Goal: Task Accomplishment & Management: Manage account settings

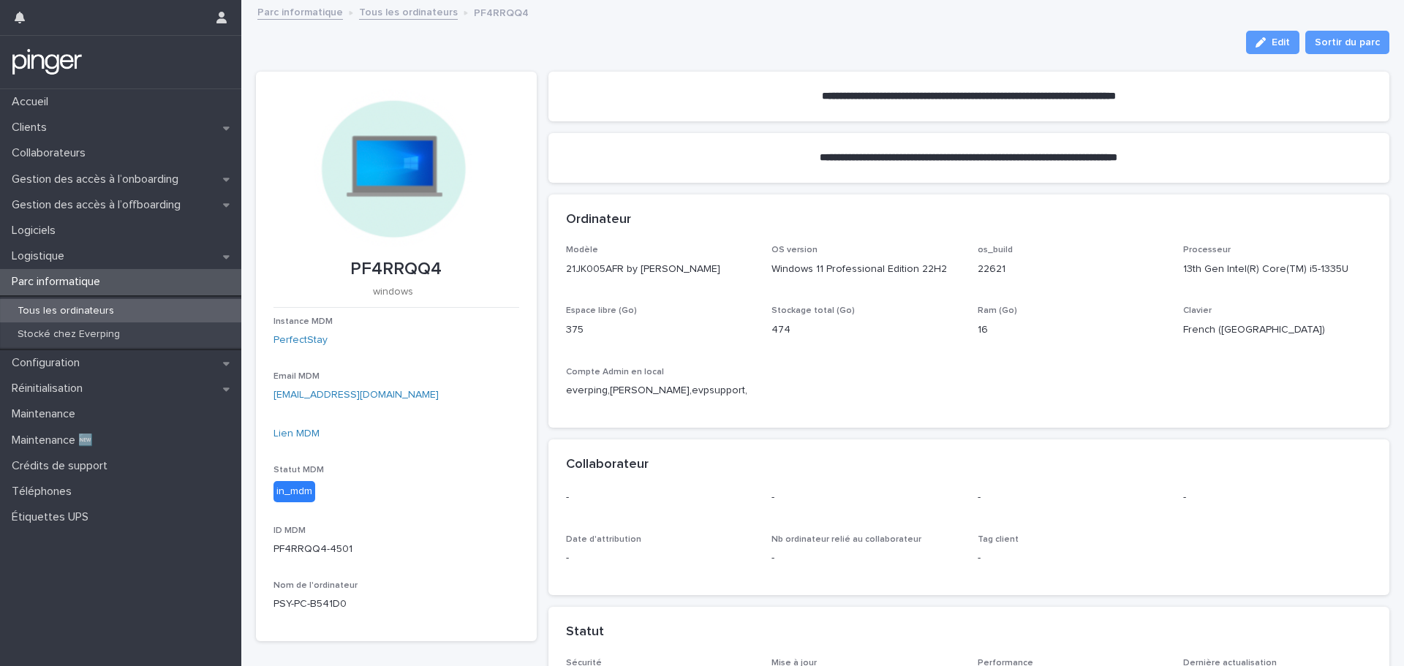
click at [95, 304] on div "Tous les ordinateurs" at bounding box center [120, 311] width 241 height 24
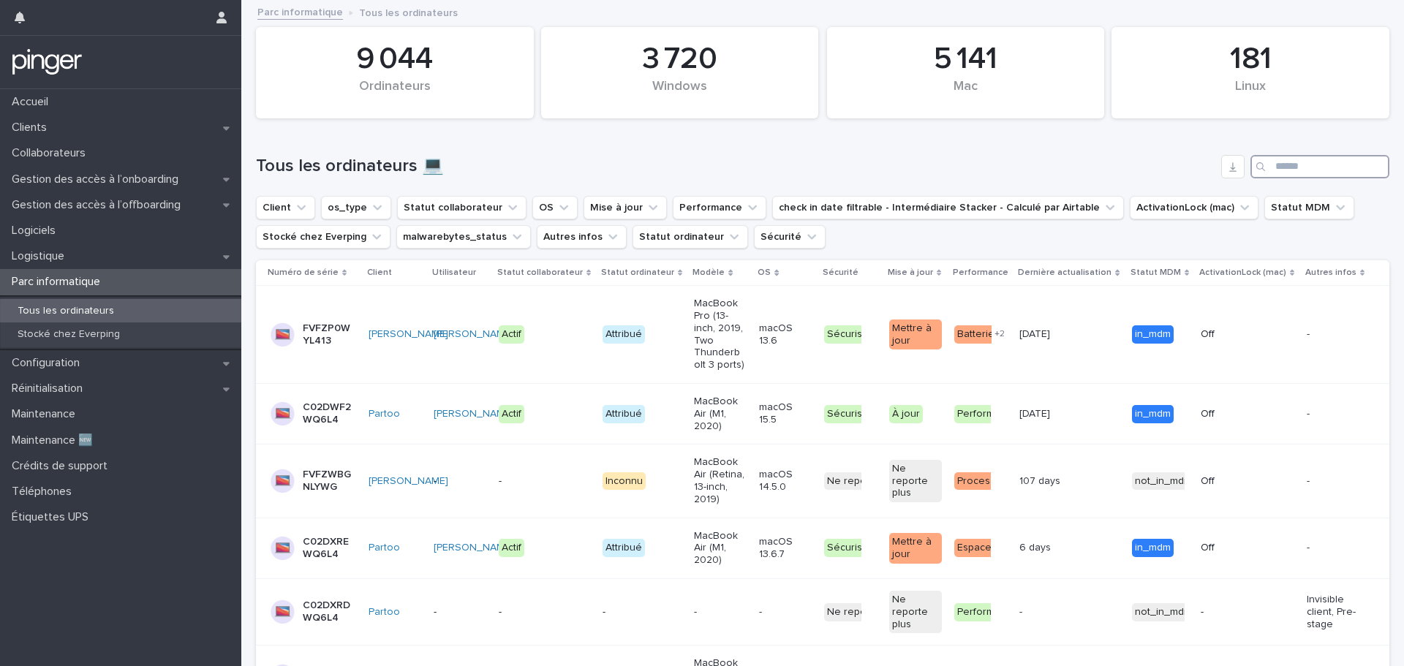
paste input "********"
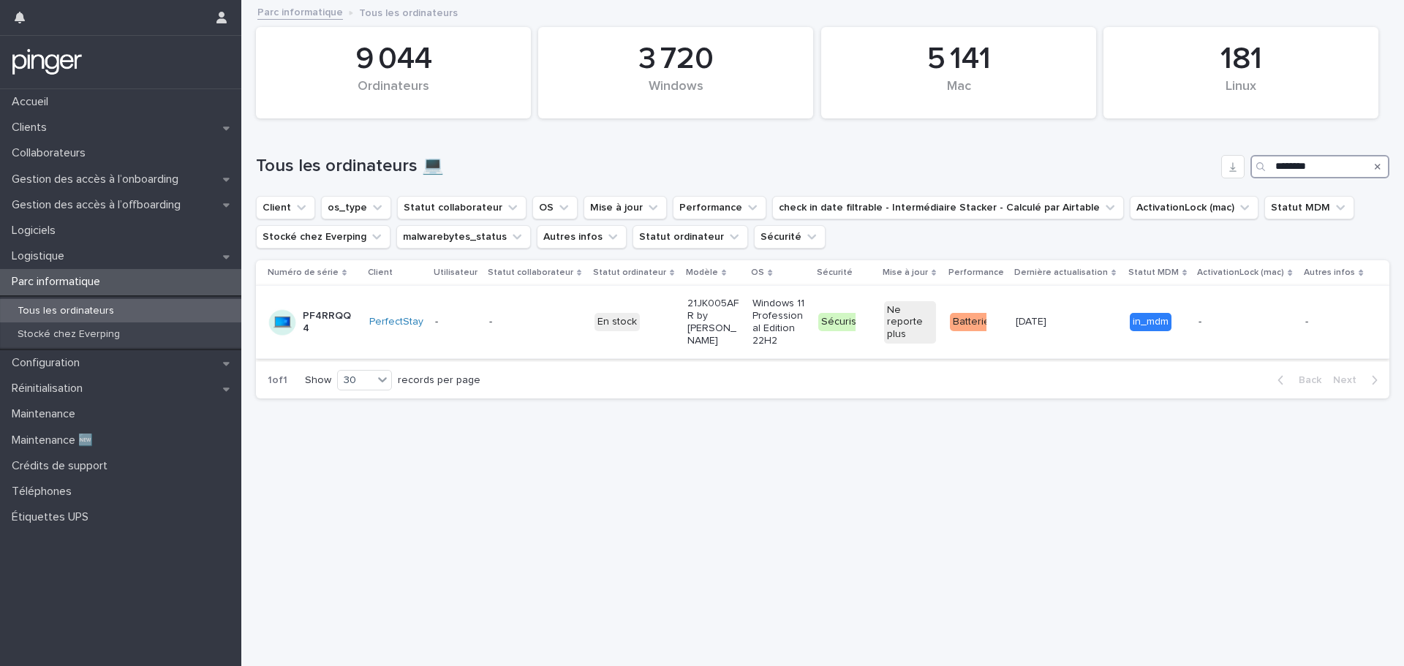
type input "********"
click at [318, 331] on p "PF4RRQQ4" at bounding box center [329, 322] width 52 height 25
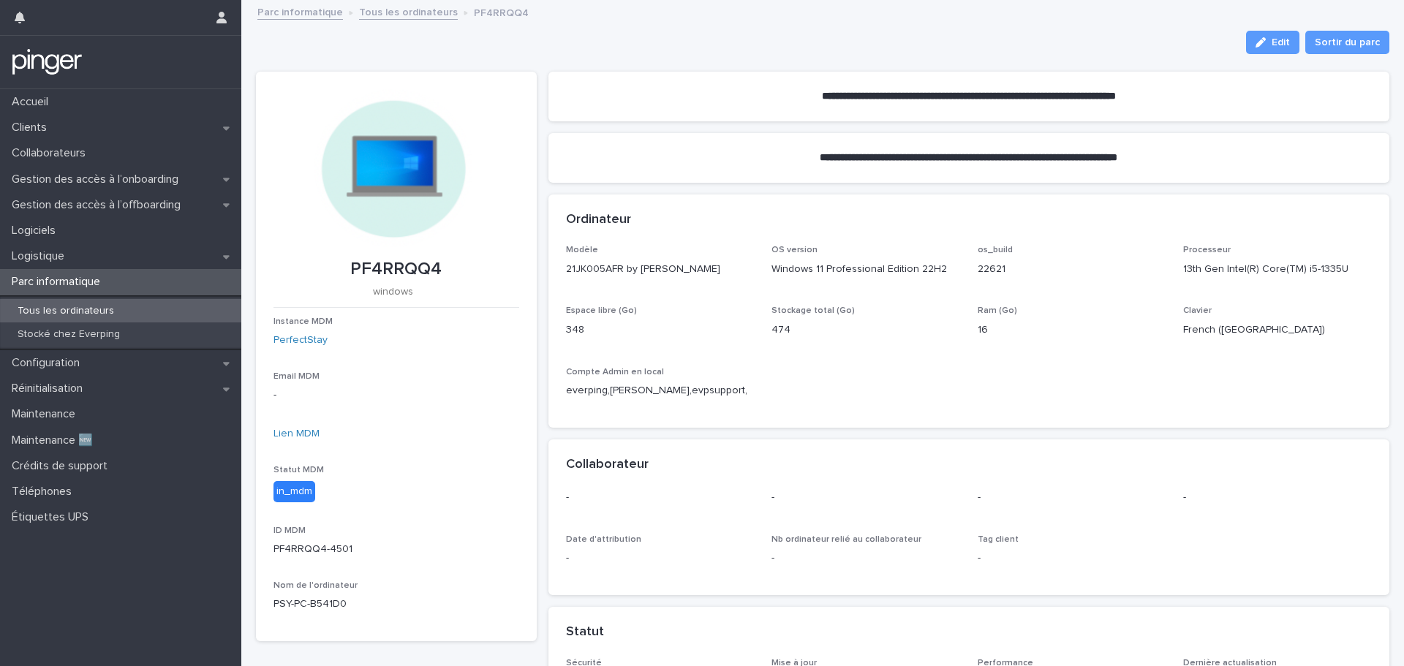
click at [23, 283] on p "Parc informatique" at bounding box center [59, 282] width 106 height 14
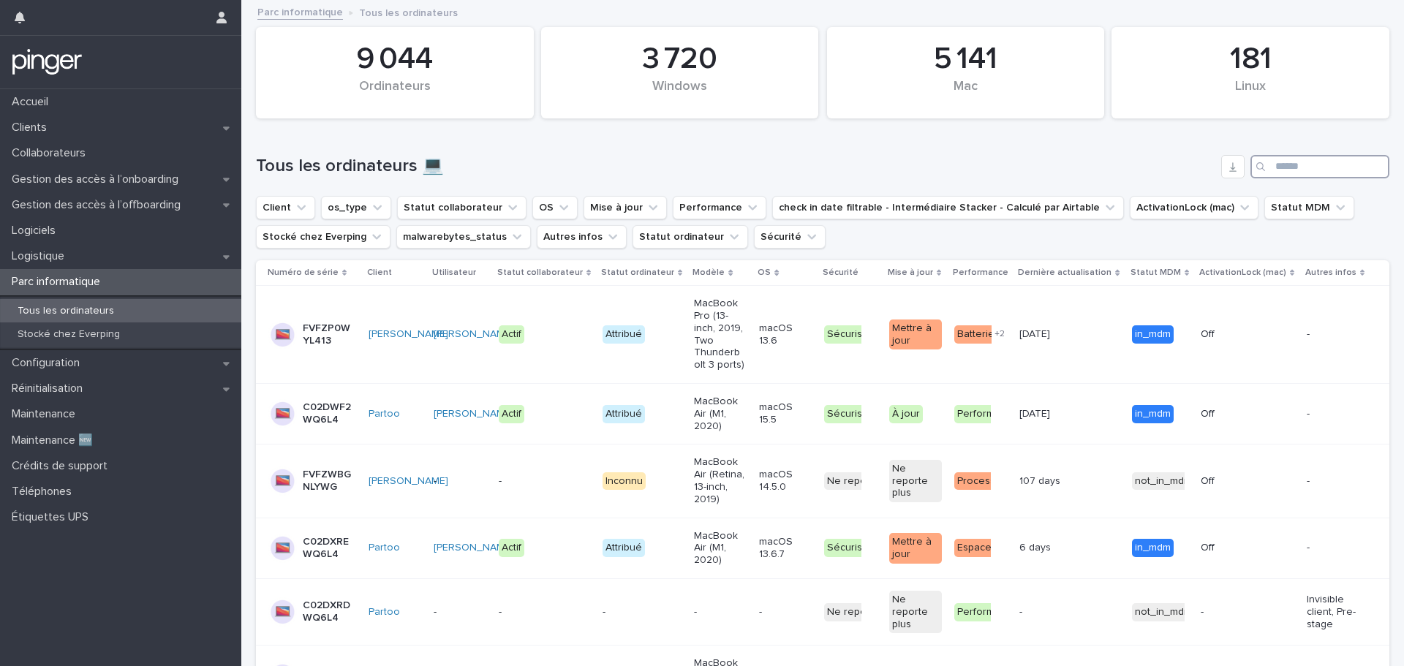
click at [1281, 170] on input "Search" at bounding box center [1320, 166] width 139 height 23
paste input "********"
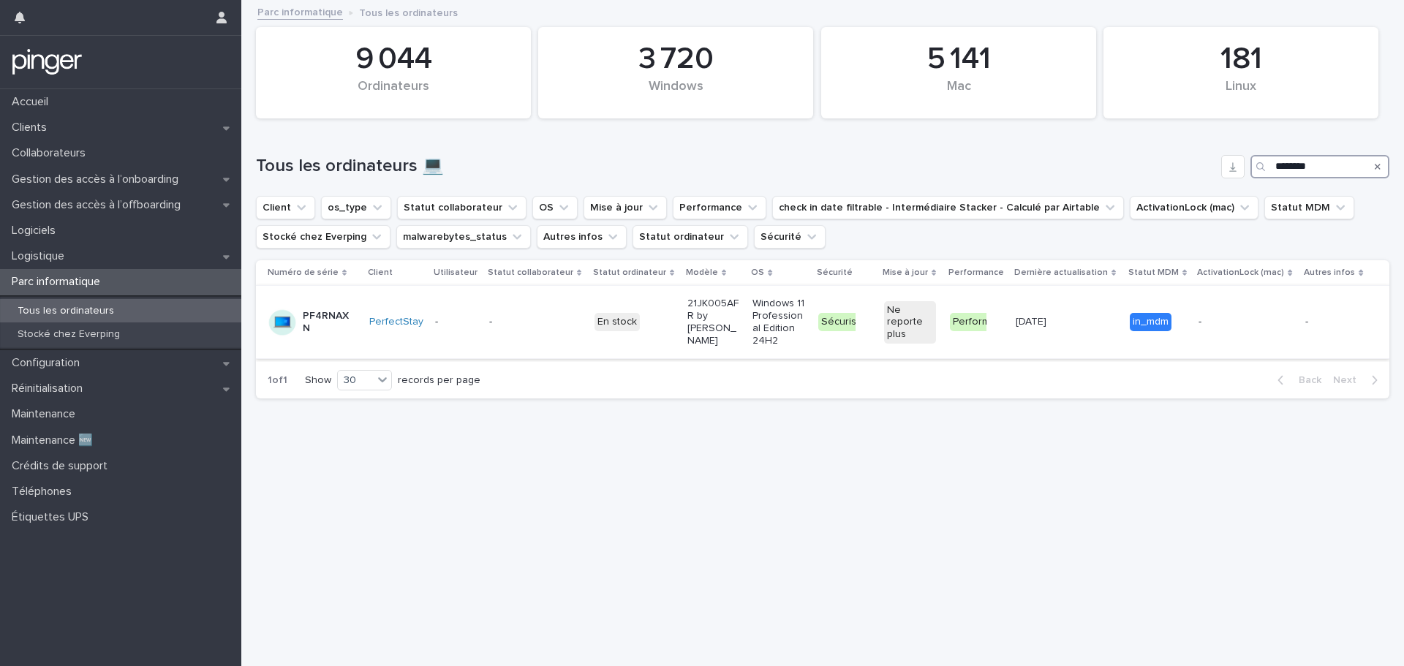
type input "********"
click at [317, 325] on p "PF4RNAXN" at bounding box center [329, 322] width 52 height 25
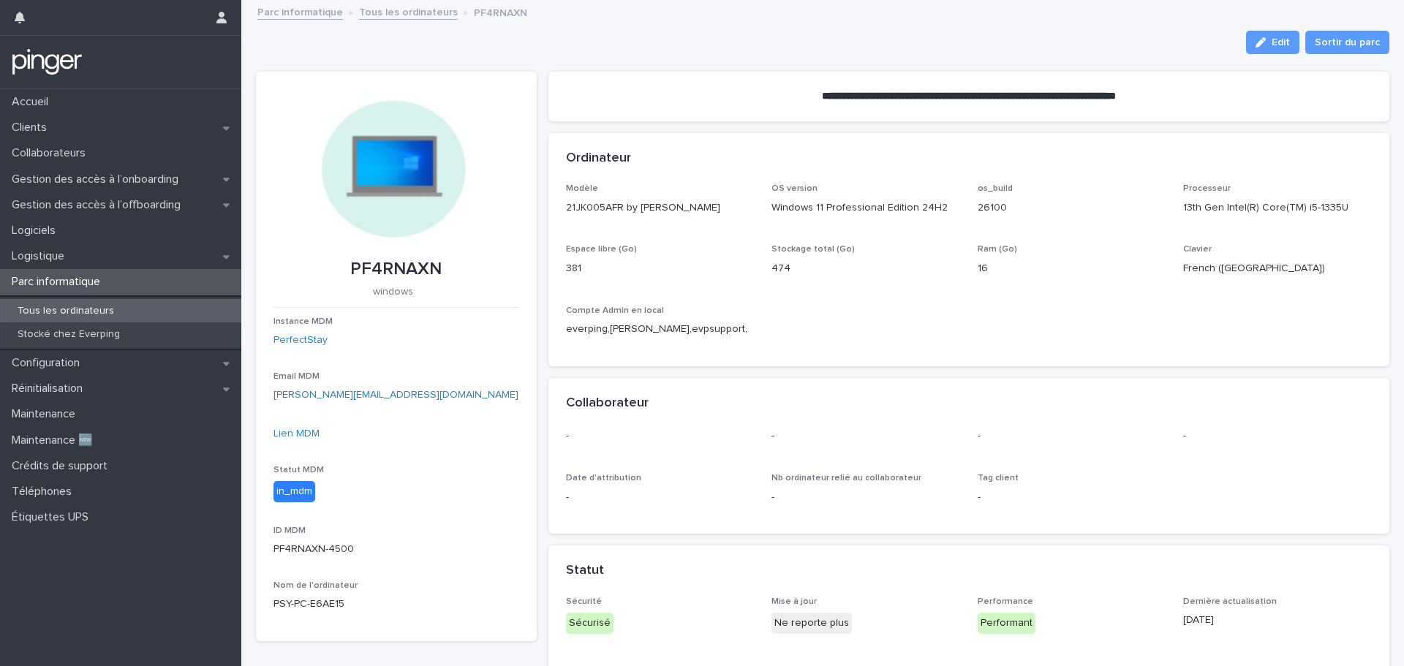
scroll to position [413, 0]
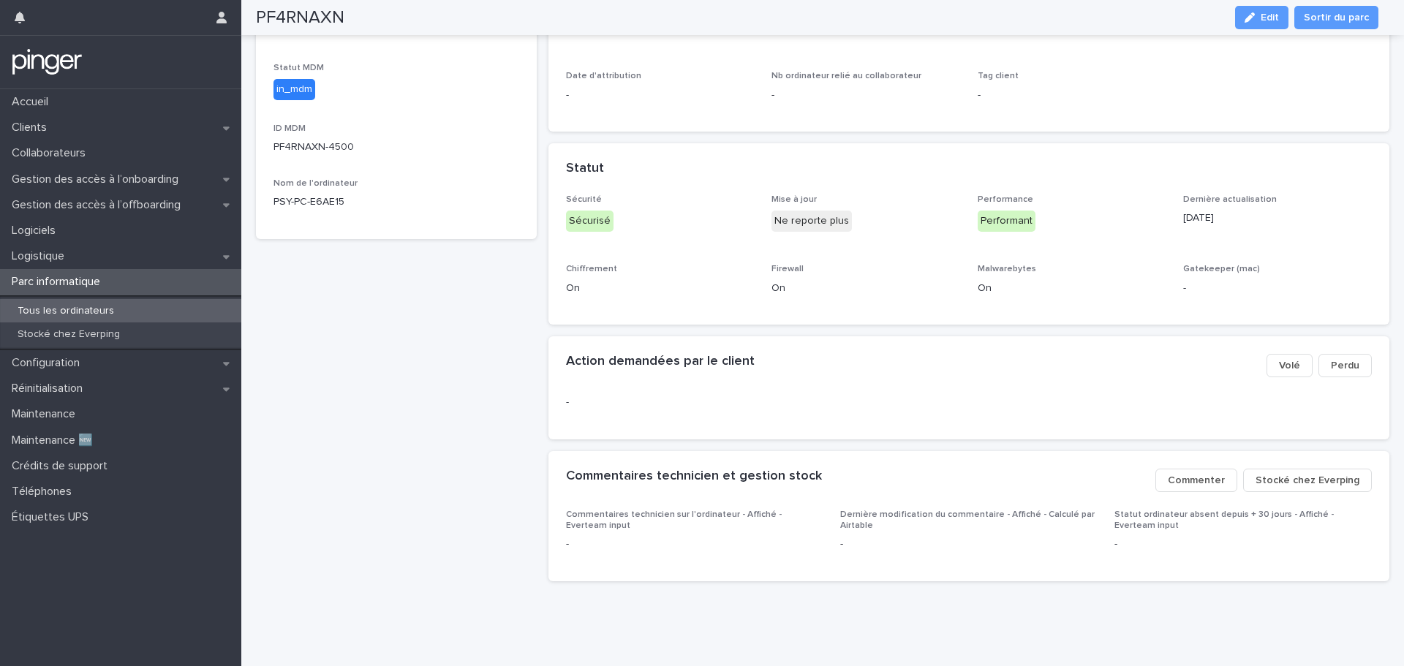
click at [1287, 474] on span "Stocké chez Everping" at bounding box center [1308, 480] width 104 height 15
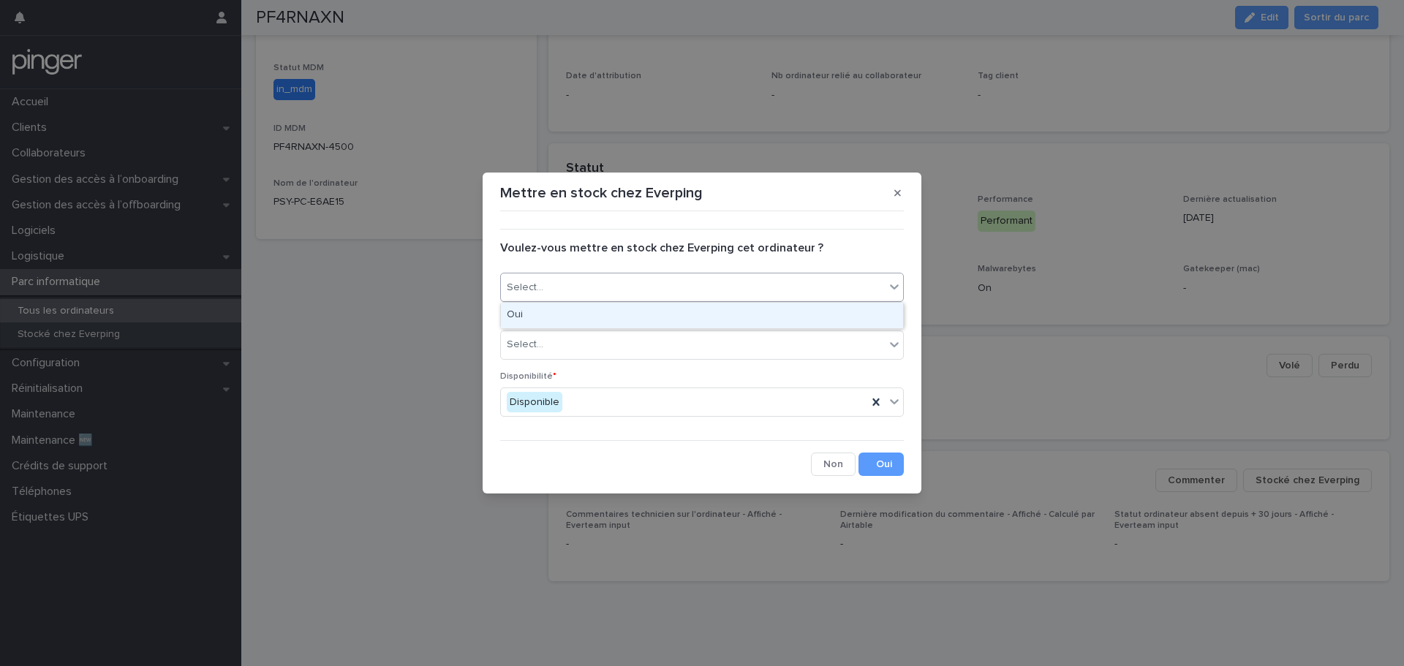
click at [689, 296] on div "Select..." at bounding box center [693, 288] width 384 height 24
click at [671, 317] on div "Oui" at bounding box center [702, 316] width 402 height 26
click at [669, 336] on div "Select..." at bounding box center [693, 345] width 384 height 24
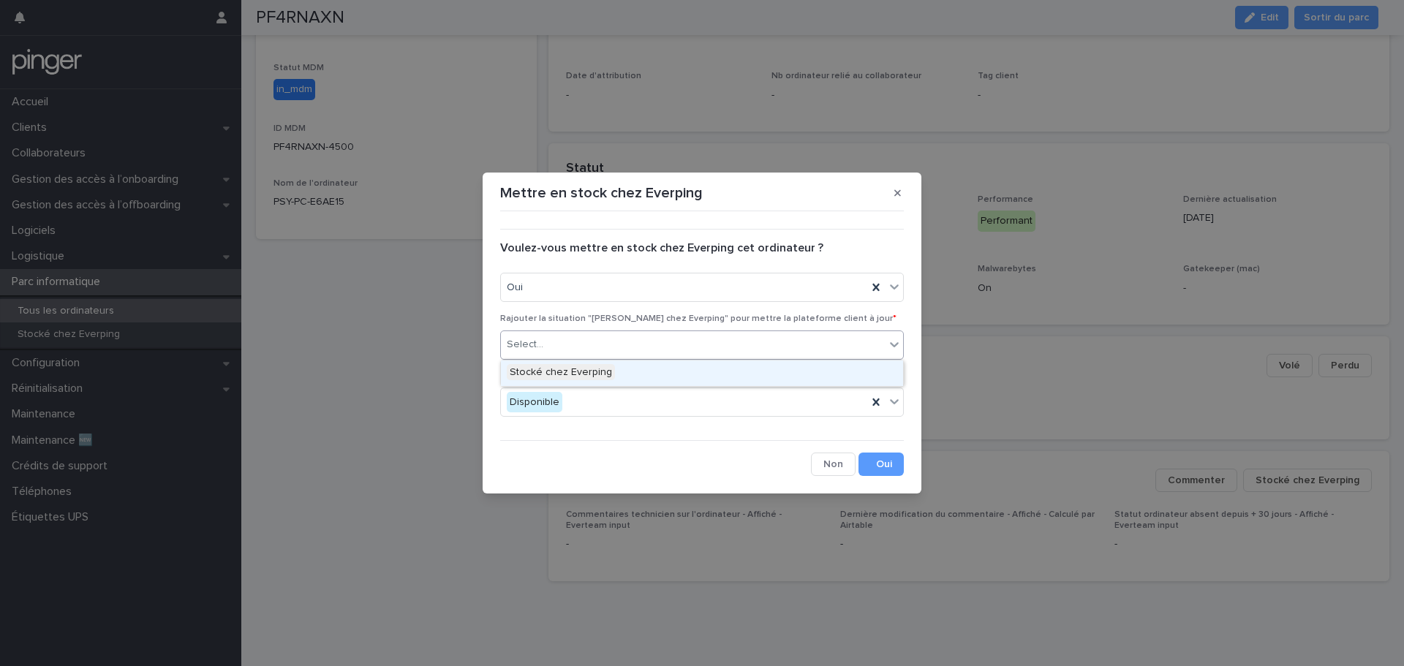
click at [644, 372] on div "Stocké chez Everping" at bounding box center [702, 374] width 402 height 26
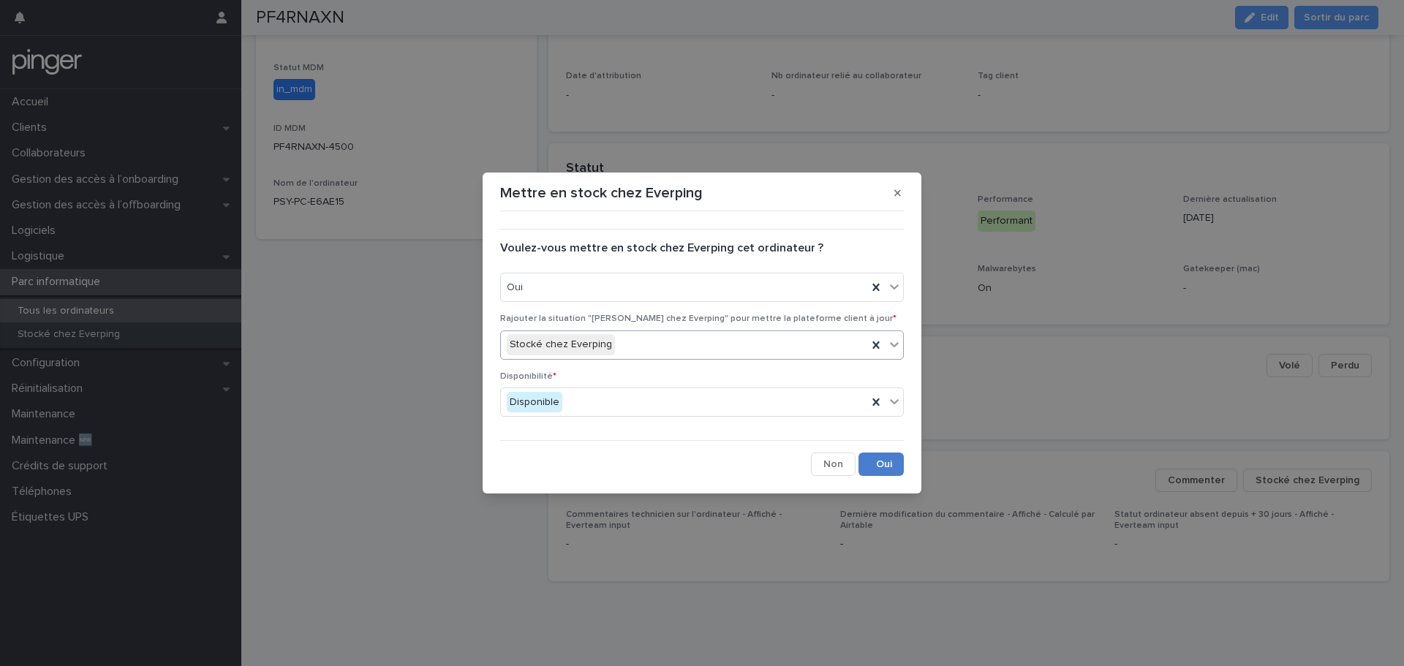
click at [870, 462] on button "Save" at bounding box center [881, 464] width 45 height 23
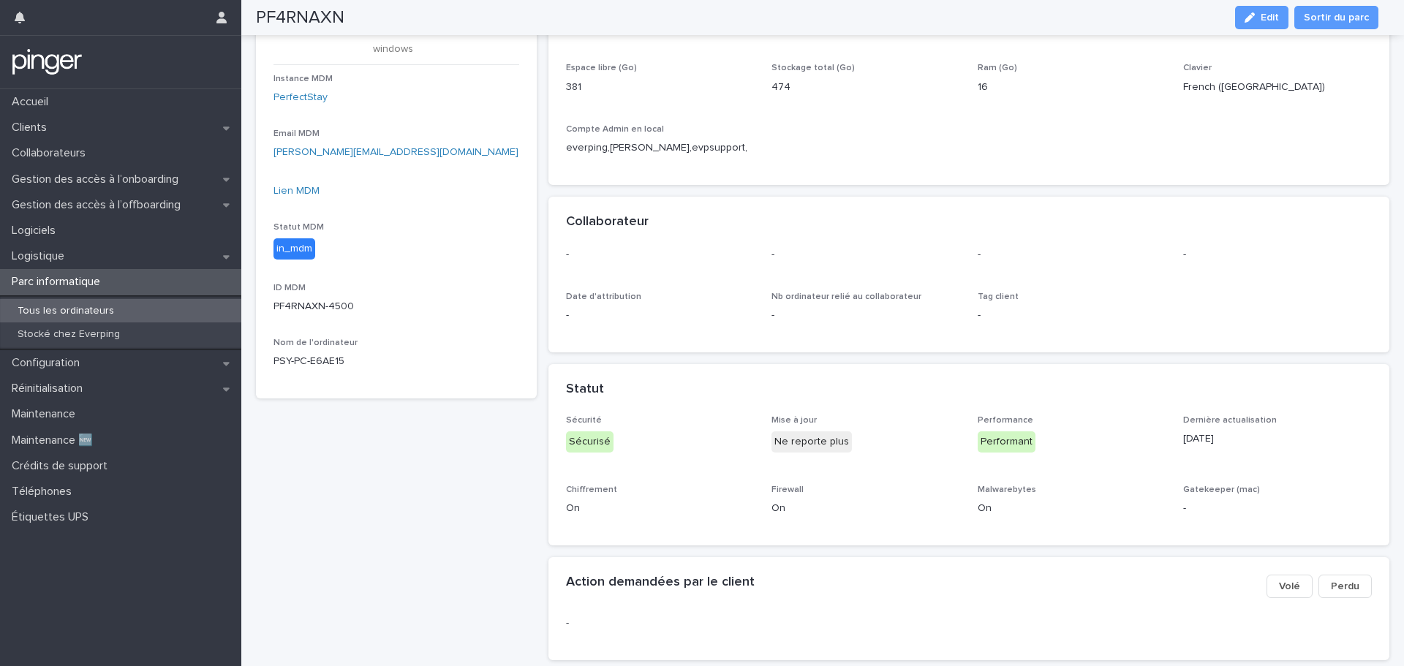
scroll to position [0, 0]
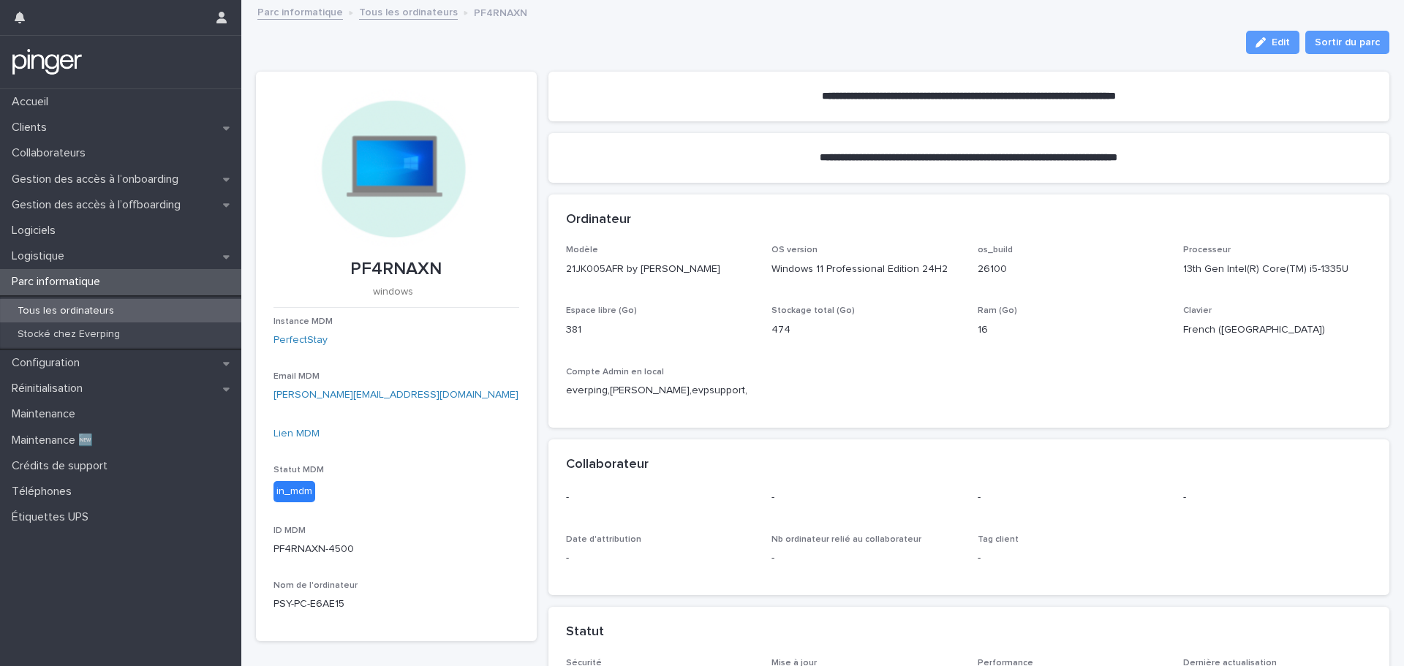
drag, startPoint x: 947, startPoint y: 382, endPoint x: 899, endPoint y: 380, distance: 48.3
drag, startPoint x: 899, startPoint y: 380, endPoint x: 870, endPoint y: 380, distance: 28.5
drag, startPoint x: 870, startPoint y: 380, endPoint x: 844, endPoint y: 382, distance: 26.4
click at [846, 382] on div "Modèle 21JK005AFR by LENOVO OS version Windows 11 Professional Edition 24H2 os_…" at bounding box center [969, 327] width 807 height 165
drag, startPoint x: 365, startPoint y: 263, endPoint x: 533, endPoint y: 265, distance: 168.3
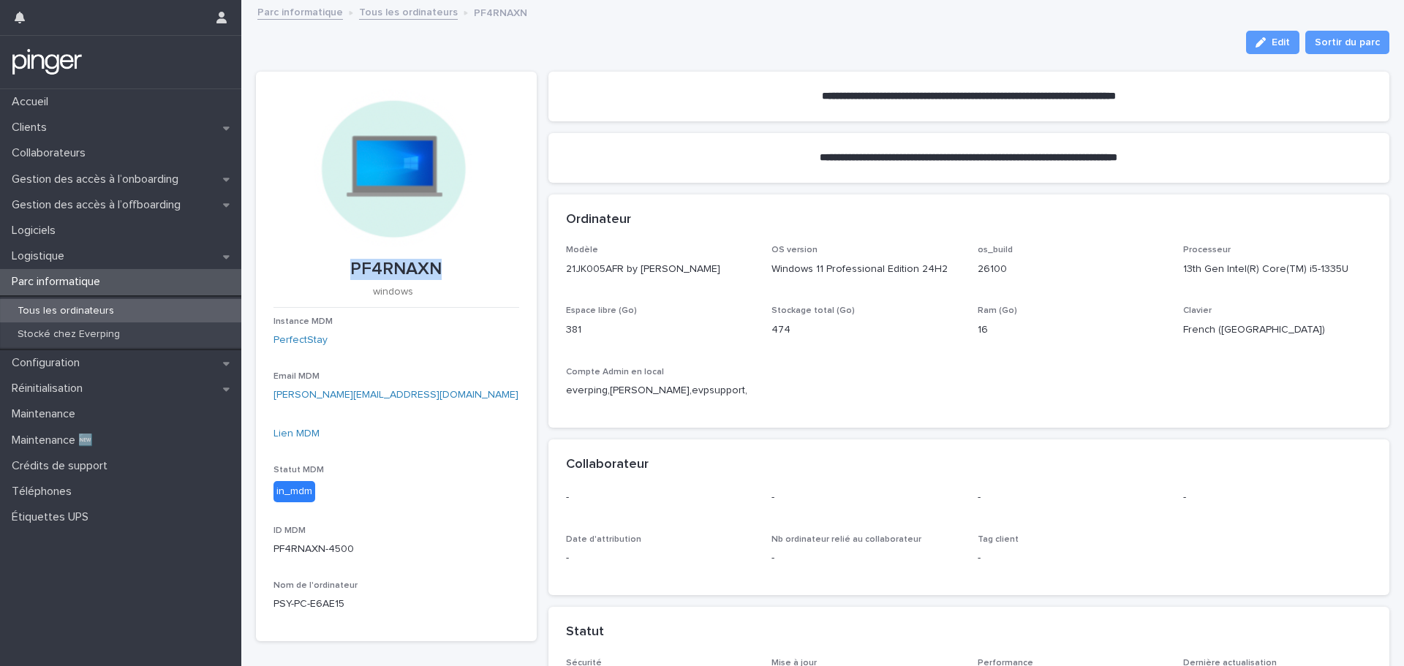
click at [519, 261] on section "PF4RNAXN windows Instance MDM PerfectStay Email MDM [PERSON_NAME][EMAIL_ADDRESS…" at bounding box center [396, 357] width 281 height 570
drag, startPoint x: 1045, startPoint y: 384, endPoint x: 1023, endPoint y: 382, distance: 21.3
drag, startPoint x: 1023, startPoint y: 382, endPoint x: 987, endPoint y: 377, distance: 36.1
drag, startPoint x: 987, startPoint y: 377, endPoint x: 956, endPoint y: 396, distance: 36.4
click at [959, 385] on div "Modèle 21JK005AFR by LENOVO OS version Windows 11 Professional Edition 24H2 os_…" at bounding box center [969, 327] width 807 height 165
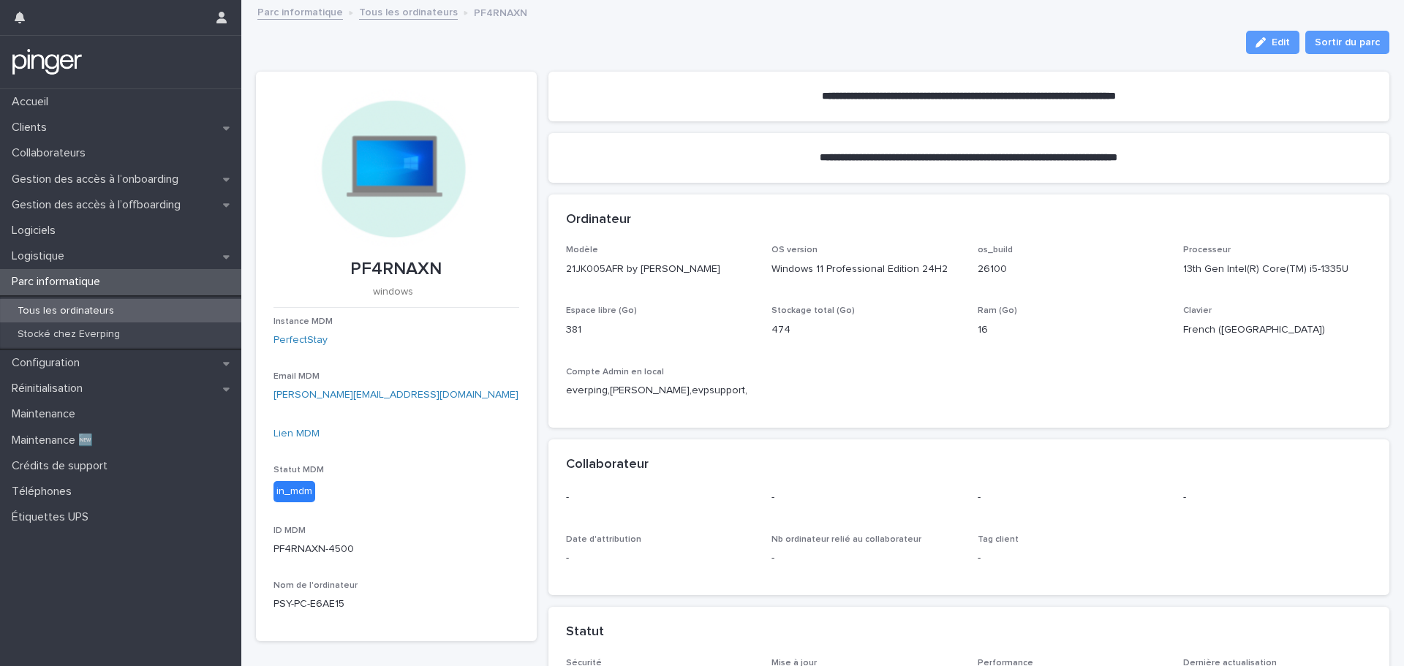
drag, startPoint x: 900, startPoint y: 199, endPoint x: 881, endPoint y: 198, distance: 19.8
drag, startPoint x: 881, startPoint y: 198, endPoint x: 868, endPoint y: 201, distance: 12.8
drag, startPoint x: 868, startPoint y: 201, endPoint x: 841, endPoint y: 206, distance: 27.4
click at [841, 206] on div "Ordinateur" at bounding box center [970, 220] width 842 height 51
